Goal: Task Accomplishment & Management: Complete application form

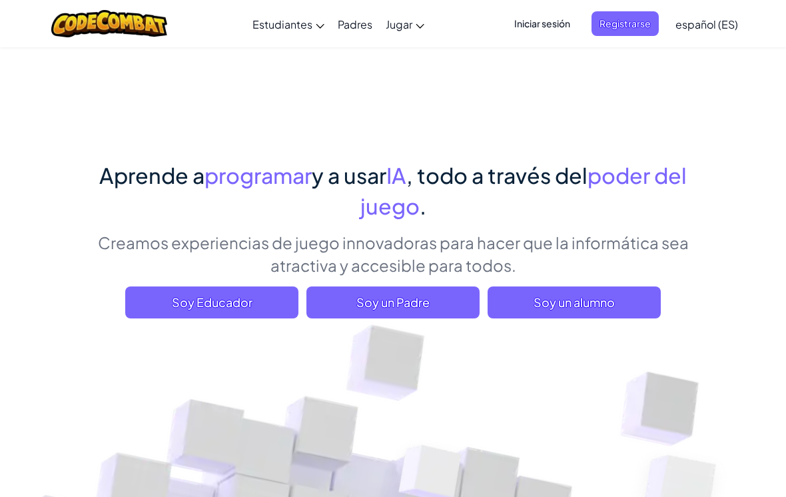
click at [561, 308] on span "Soy un alumno" at bounding box center [573, 302] width 173 height 32
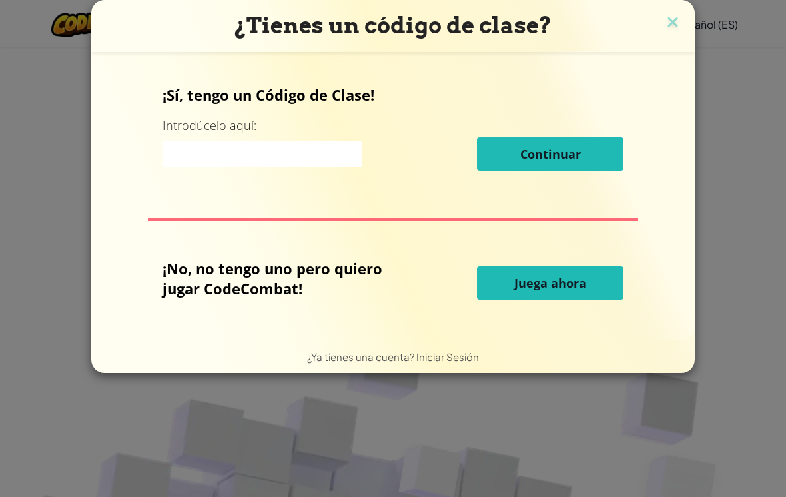
click at [321, 148] on input at bounding box center [262, 154] width 200 height 27
click at [681, 145] on div "¡Sí, tengo un Código de Clase! Introdúcelo aquí: Continuar ¡No, no tengo uno pe…" at bounding box center [393, 195] width 577 height 261
click at [456, 363] on span "Iniciar Sesión" at bounding box center [447, 356] width 63 height 13
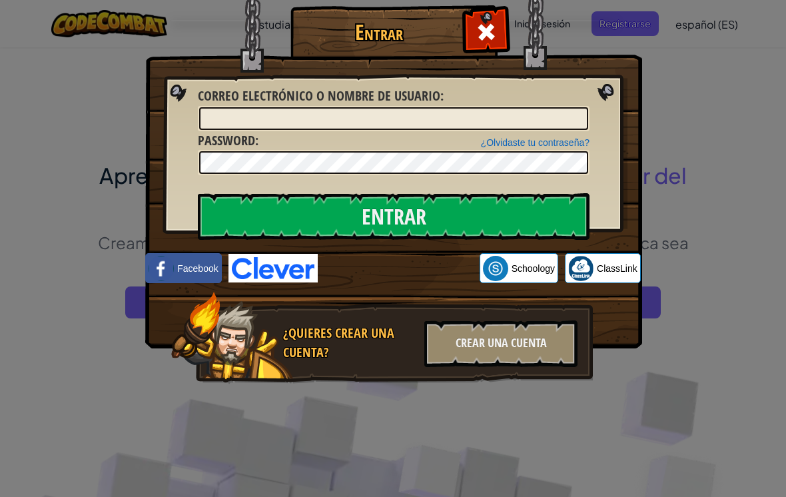
click at [412, 95] on span "Correo electrónico o nombre de usuario" at bounding box center [319, 96] width 242 height 18
click at [412, 107] on input "Correo electrónico o nombre de usuario :" at bounding box center [393, 118] width 389 height 23
click at [407, 113] on input "Correo electrónico o nombre de usuario :" at bounding box center [393, 118] width 389 height 23
type input "[PERSON_NAME]"
click at [394, 216] on input "Entrar" at bounding box center [394, 216] width 392 height 47
